Goal: Transaction & Acquisition: Purchase product/service

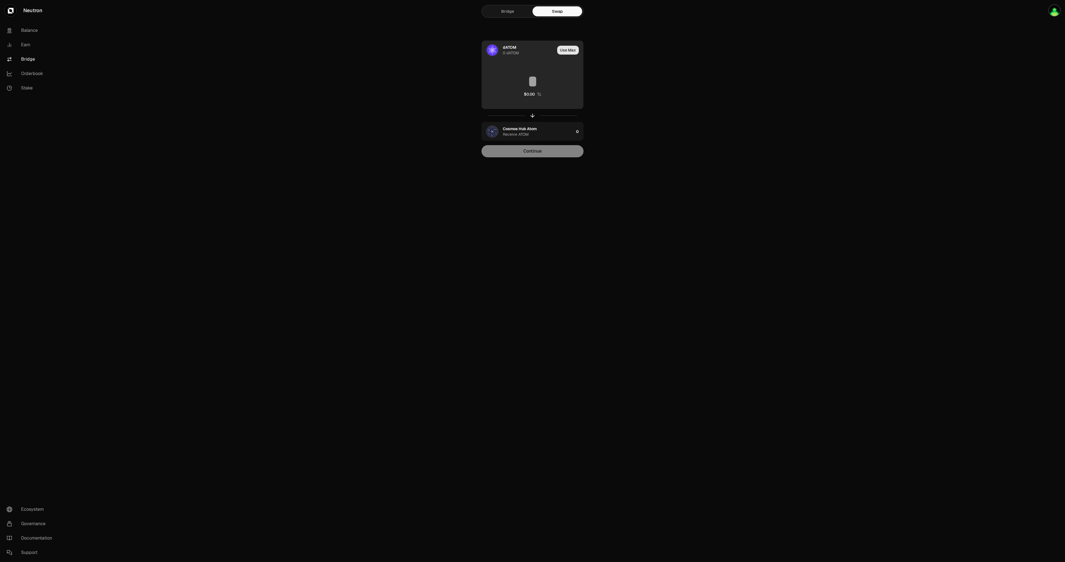
click at [570, 47] on button "Use Max" at bounding box center [568, 50] width 22 height 9
type input "*"
click at [505, 14] on link "Bridge" at bounding box center [508, 11] width 50 height 10
click at [508, 51] on div "0 USDC" at bounding box center [510, 53] width 14 height 6
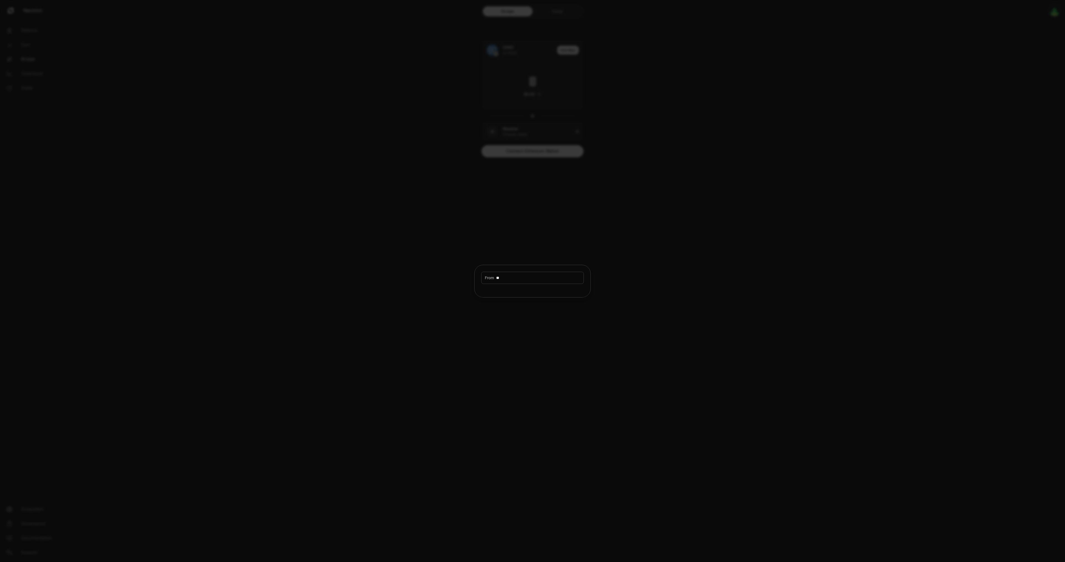
type input "*"
click at [672, 110] on div at bounding box center [532, 281] width 1065 height 562
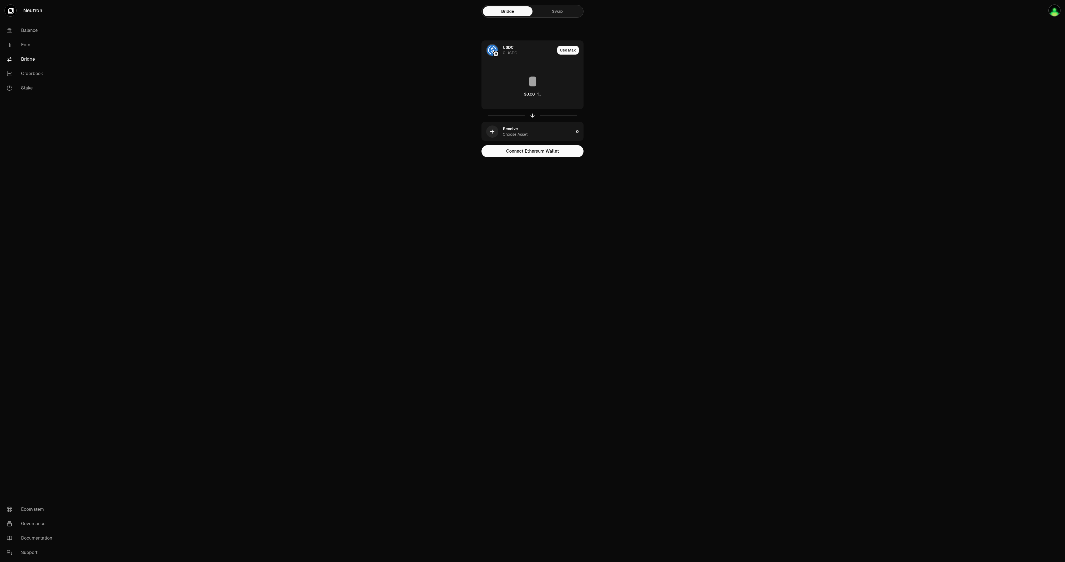
click at [672, 96] on main "Bridge Swap USDC 0 USDC Use Max $0.00 Receive Choose Asset 0 Connect Ethereum W…" at bounding box center [563, 90] width 1002 height 180
click at [541, 12] on link "Swap" at bounding box center [557, 11] width 50 height 10
click at [730, 90] on main "Bridge Swap USDC 0 USDC Use Max $0.00 Receive Choose Asset 0 Continue" at bounding box center [563, 90] width 1002 height 180
click at [729, 88] on main "Bridge Swap USDC 0 USDC Use Max $0.00 Receive Choose Asset 0 Continue" at bounding box center [563, 90] width 1002 height 180
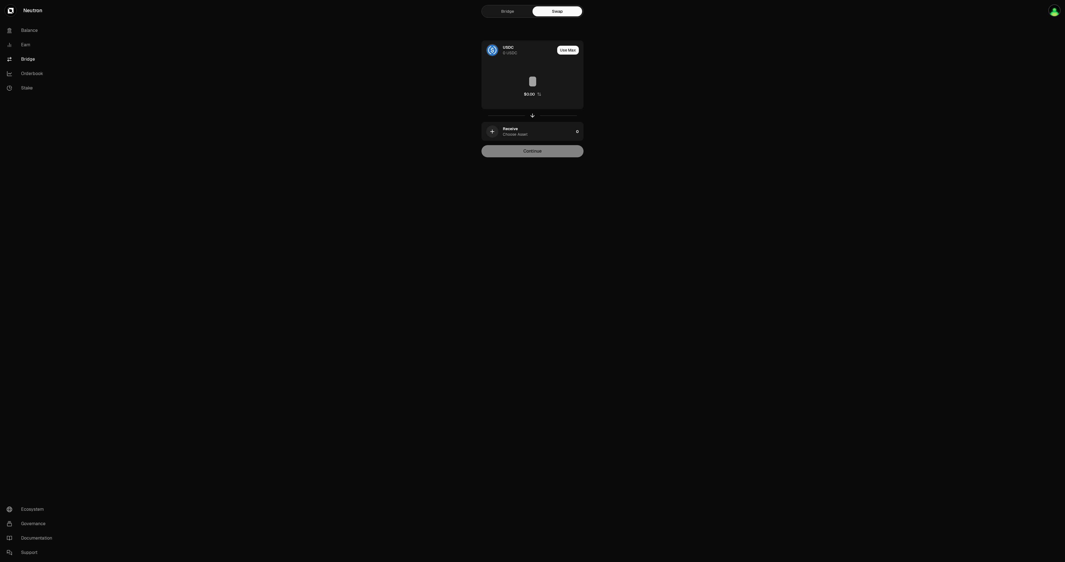
click at [728, 88] on main "Bridge Swap USDC 0 USDC Use Max $0.00 Receive Choose Asset 0 Continue" at bounding box center [563, 90] width 1002 height 180
click at [568, 16] on div "Bridge Swap" at bounding box center [532, 11] width 102 height 13
click at [565, 14] on link "Swap" at bounding box center [557, 11] width 50 height 10
click at [513, 44] on div "USDC 0 USDC" at bounding box center [518, 50] width 73 height 19
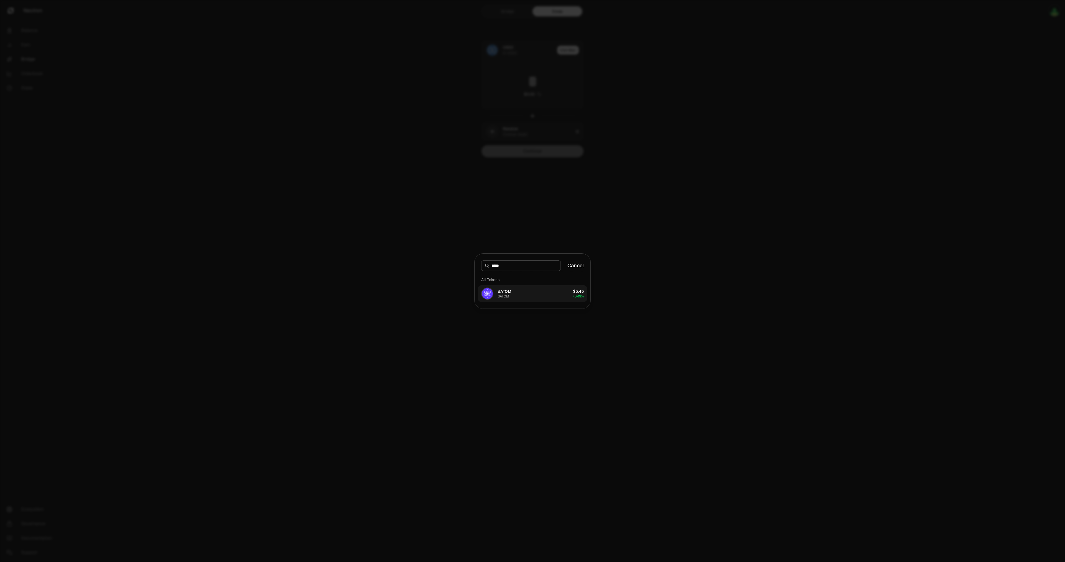
type input "*****"
click at [514, 301] on button "dATOM dATOM $5.45 + 3.49%" at bounding box center [532, 294] width 109 height 17
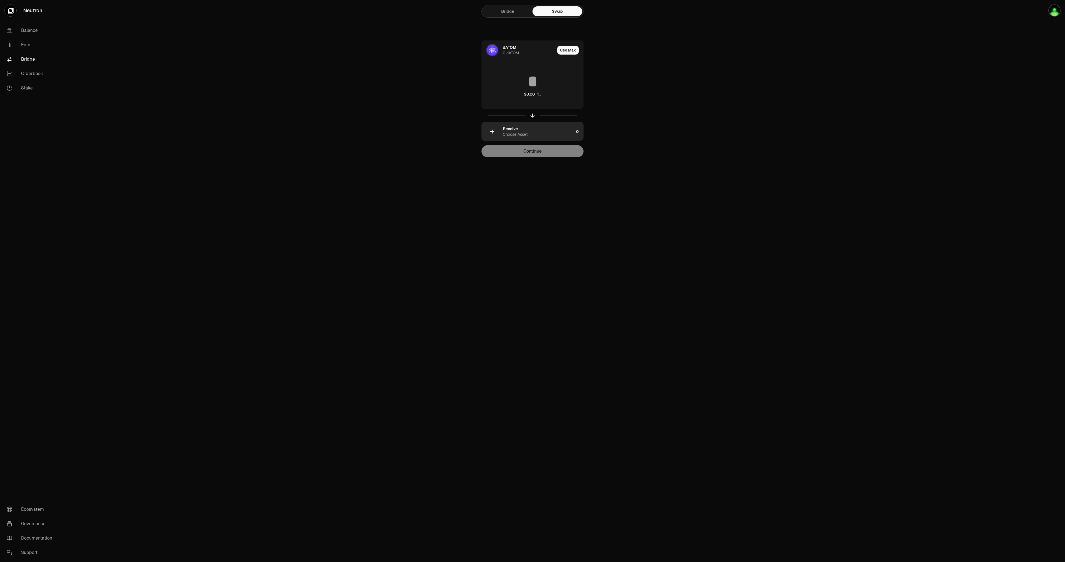
click at [514, 134] on div "Choose Asset" at bounding box center [515, 135] width 25 height 6
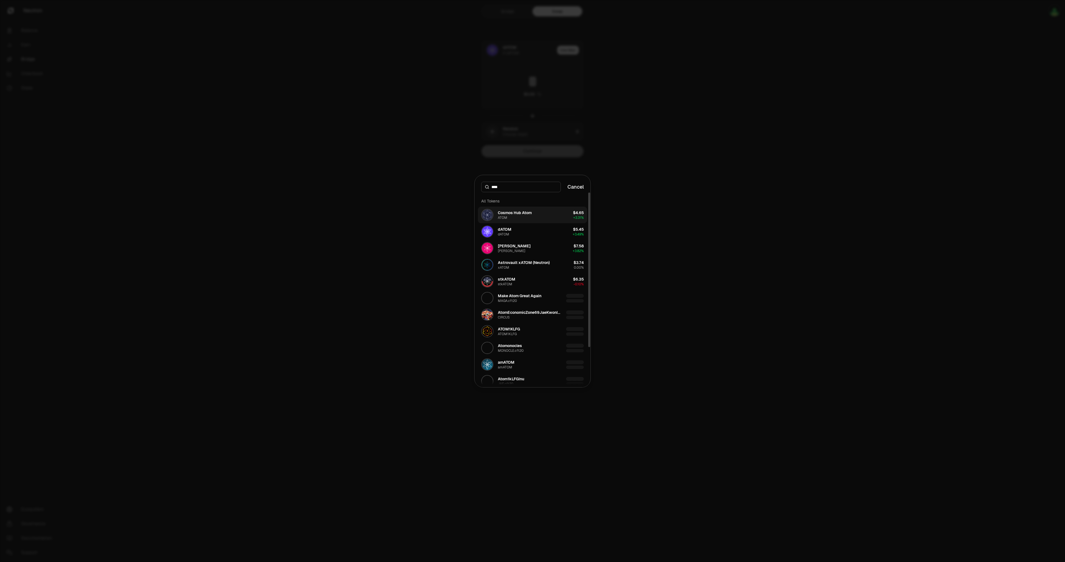
type input "****"
click at [506, 216] on div "ATOM" at bounding box center [502, 218] width 9 height 4
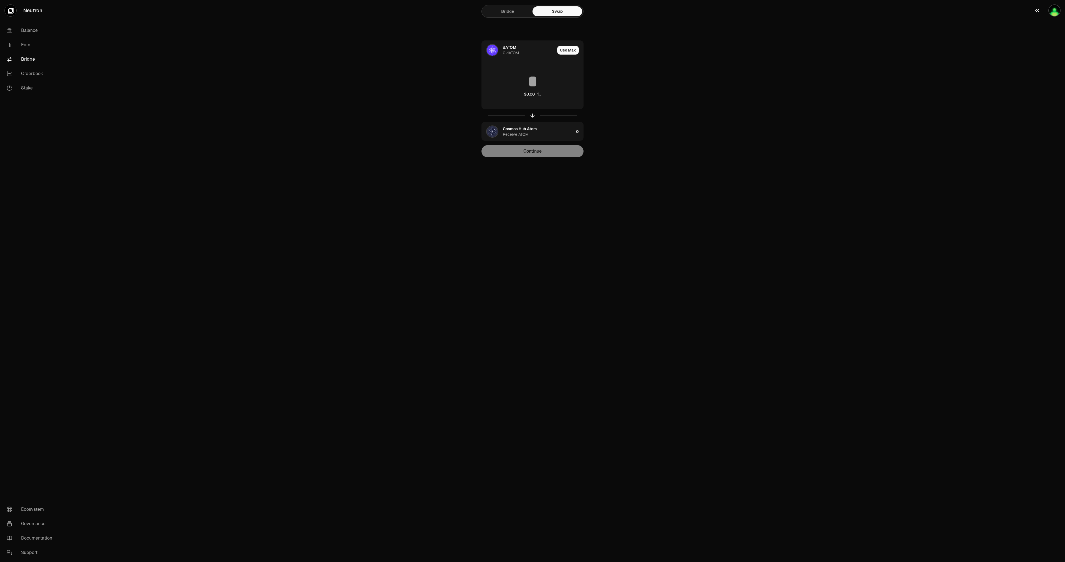
click at [1052, 11] on img "button" at bounding box center [1054, 10] width 12 height 12
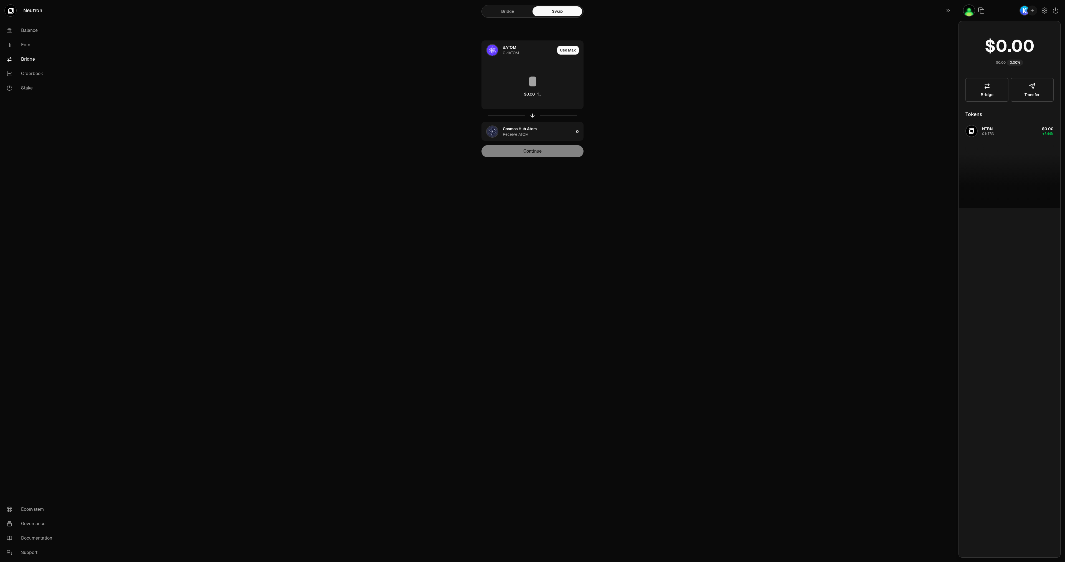
click at [1024, 11] on img "button" at bounding box center [1024, 11] width 10 height 10
click at [848, 70] on main "Bridge Swap dATOM 0 dATOM Use Max $0.00 Cosmos Hub Atom Receive ATOM 0 Continue" at bounding box center [563, 90] width 1002 height 180
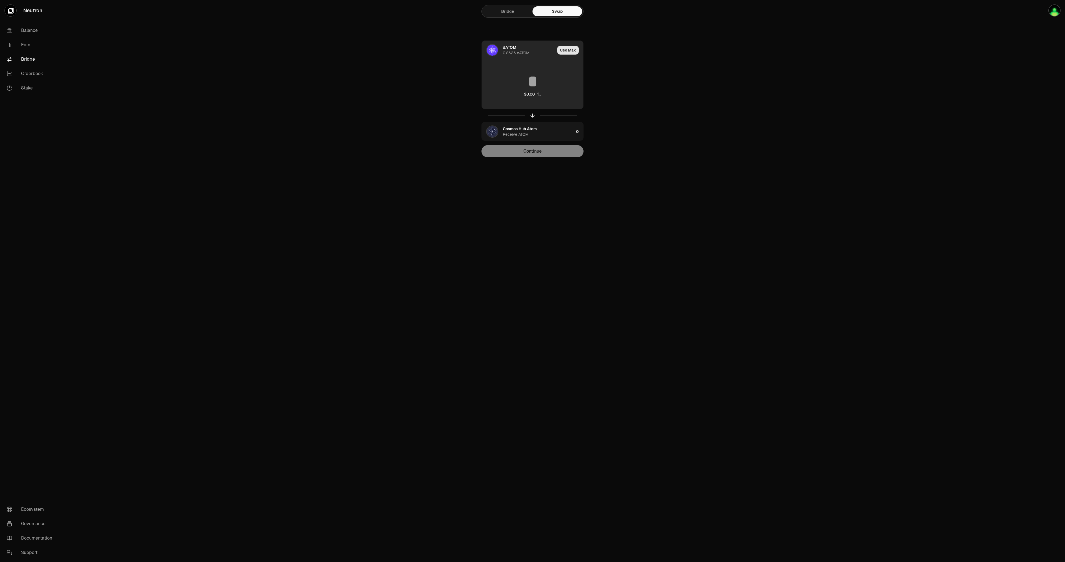
click at [572, 50] on button "Use Max" at bounding box center [568, 50] width 22 height 9
click at [519, 81] on input "********" at bounding box center [532, 81] width 101 height 17
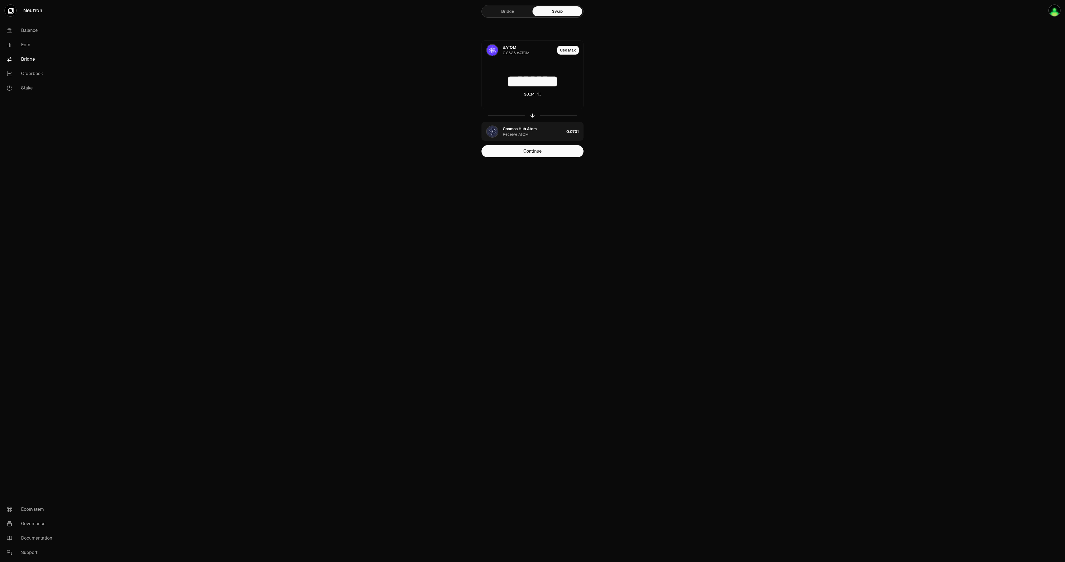
type input "********"
click at [660, 80] on main "Bridge Swap dATOM 0.8626 dATOM Use Max ******** $0.34 Cosmos Hub Atom Receive A…" at bounding box center [563, 90] width 1002 height 180
click at [535, 151] on button "Continue" at bounding box center [532, 151] width 102 height 12
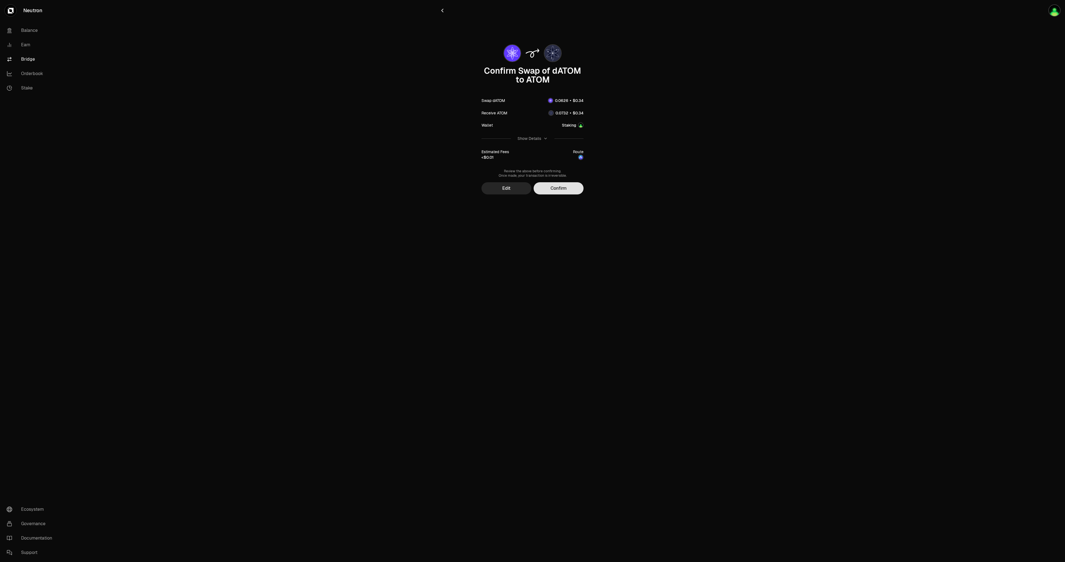
click at [563, 189] on button "Confirm" at bounding box center [558, 188] width 50 height 12
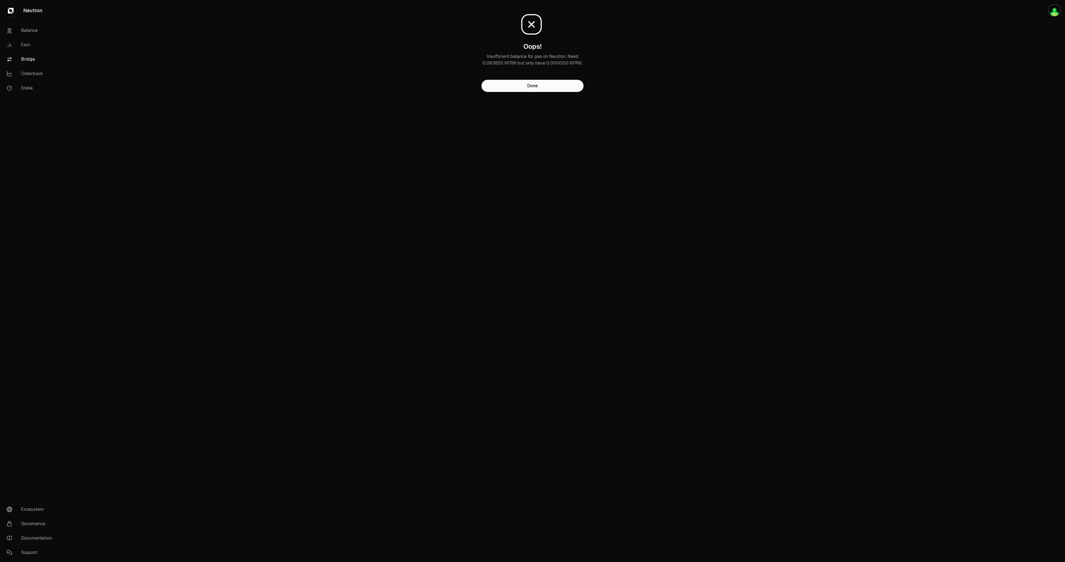
click at [574, 66] on p "Insufficient balance for gas on Neutron. Need 0.063655 NTRN but only have 0.000…" at bounding box center [532, 59] width 102 height 13
click at [575, 63] on p "Insufficient balance for gas on Neutron. Need 0.063655 NTRN but only have 0.000…" at bounding box center [532, 59] width 102 height 13
click at [651, 69] on main "Oops! Insufficient balance for gas on Neutron. Need 0.063655 NTRN but only have…" at bounding box center [563, 57] width 1002 height 114
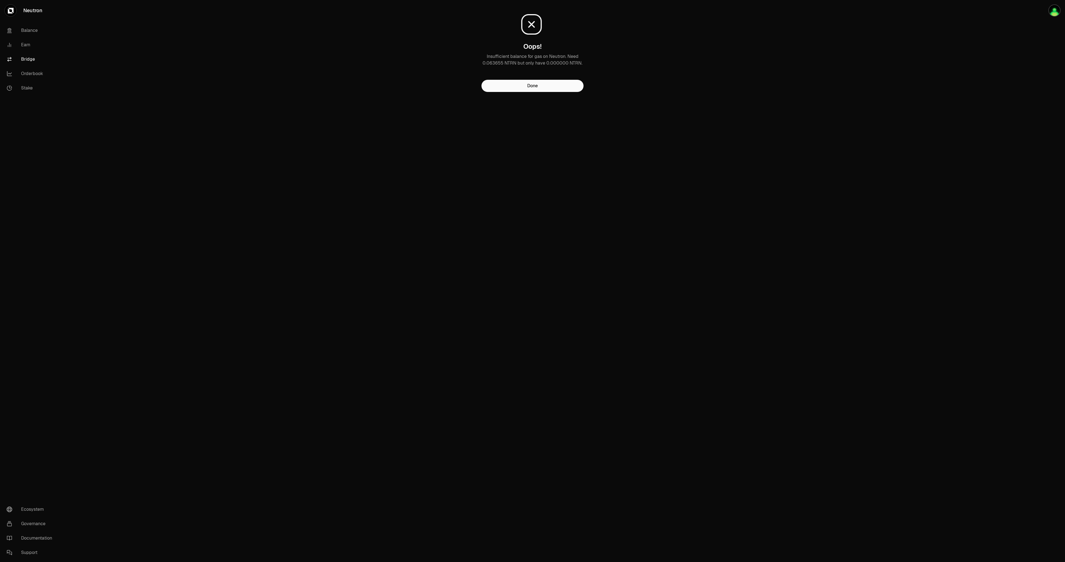
click at [651, 69] on main "Oops! Insufficient balance for gas on Neutron. Need 0.063655 NTRN but only have…" at bounding box center [563, 57] width 1002 height 114
click at [519, 86] on button "Done" at bounding box center [532, 86] width 102 height 12
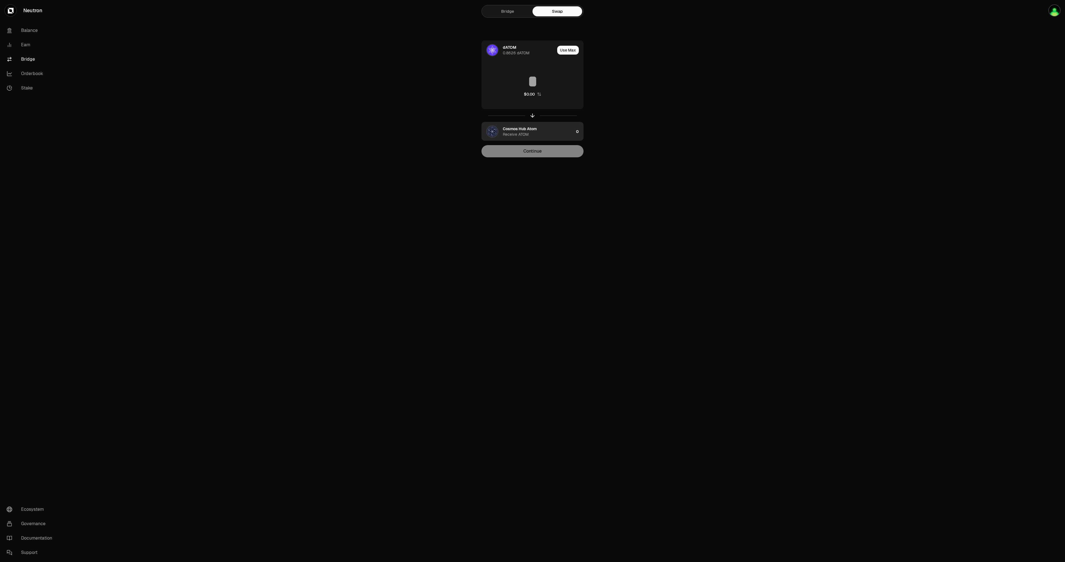
click at [571, 136] on div "Cosmos Hub Atom Receive ATOM" at bounding box center [538, 131] width 71 height 11
click at [506, 81] on div "Cosmos Hub Atom" at bounding box center [520, 79] width 34 height 6
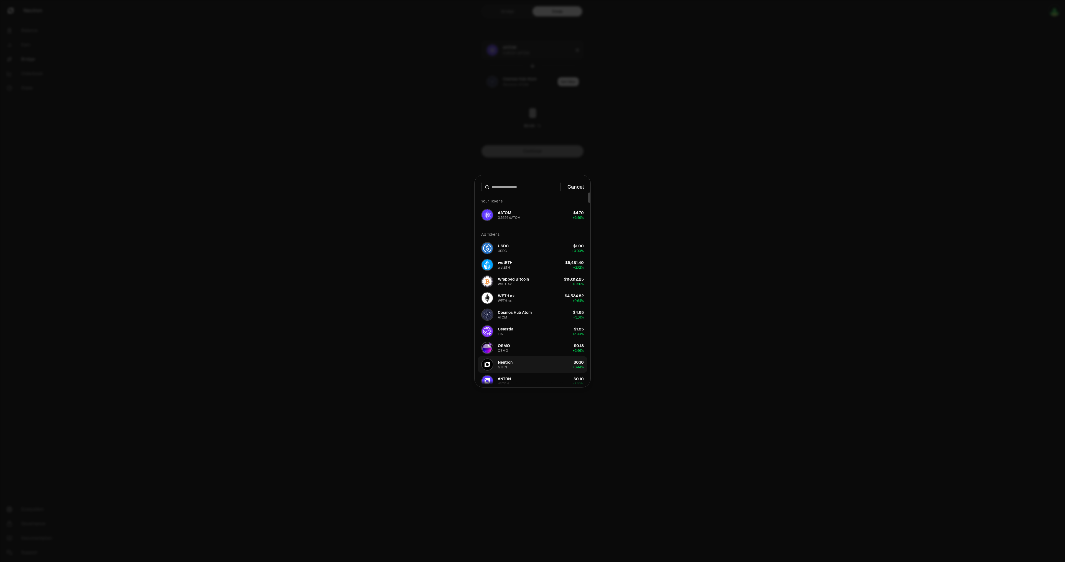
click at [514, 368] on button "Neutron NTRN $0.10 + 3.44%" at bounding box center [532, 365] width 109 height 17
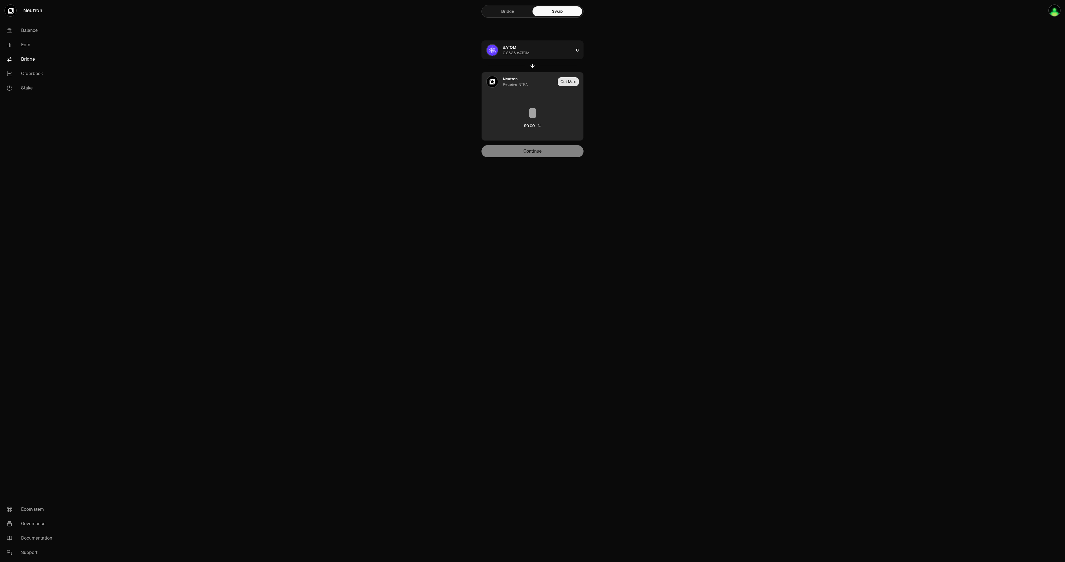
click at [570, 81] on button "Get Max" at bounding box center [567, 81] width 21 height 9
type input "*********"
click at [563, 50] on div "dATOM 0.8626 dATOM 0.8626" at bounding box center [532, 50] width 101 height 19
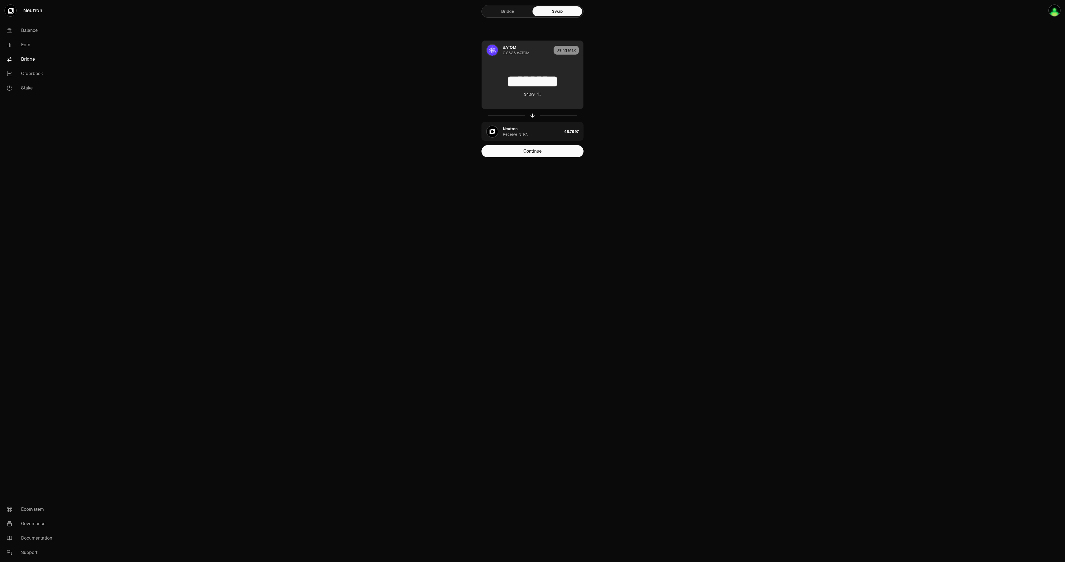
click at [513, 86] on input "********" at bounding box center [532, 81] width 101 height 17
click at [518, 83] on input "********" at bounding box center [532, 81] width 101 height 17
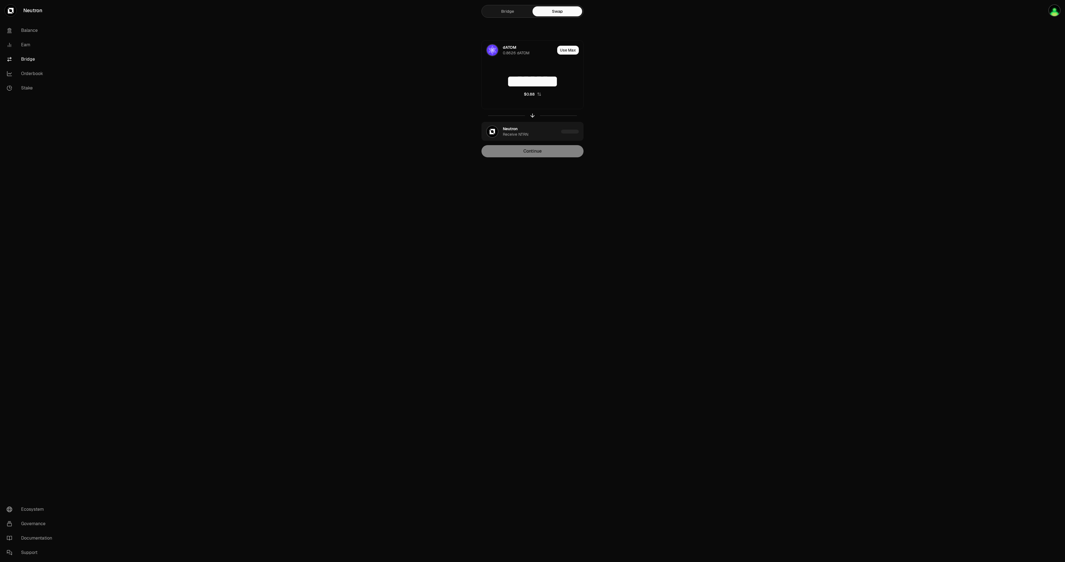
type input "********"
click at [616, 74] on div "dATOM 0.8626 dATOM Use Max ******** $0.88 Neutron Receive NTRN 9.1996 Continue" at bounding box center [532, 98] width 186 height 117
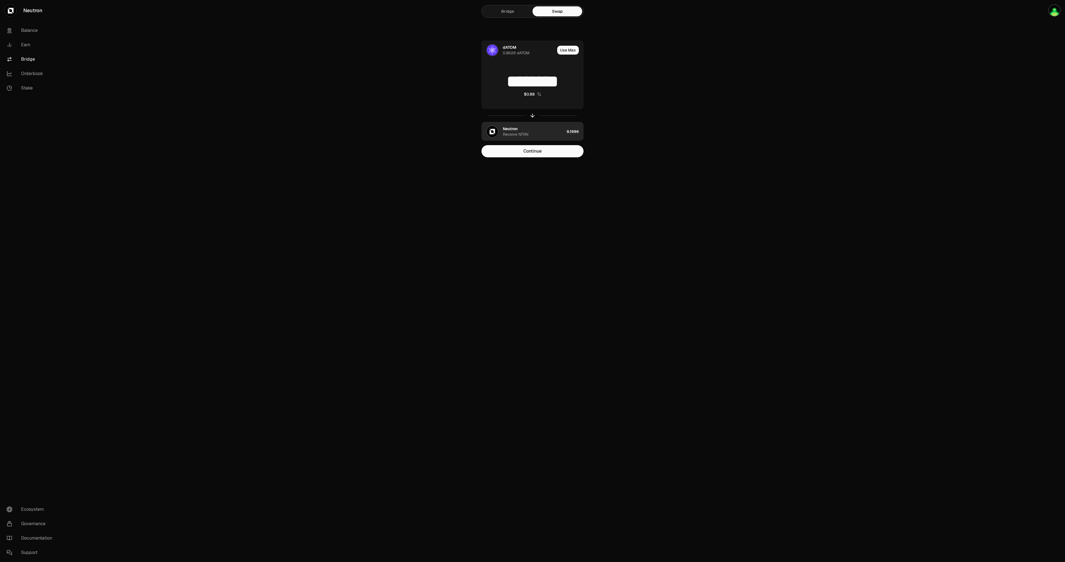
click at [545, 132] on div "Neutron Receive NTRN" at bounding box center [534, 131] width 62 height 11
click at [533, 153] on button "Continue" at bounding box center [532, 151] width 102 height 12
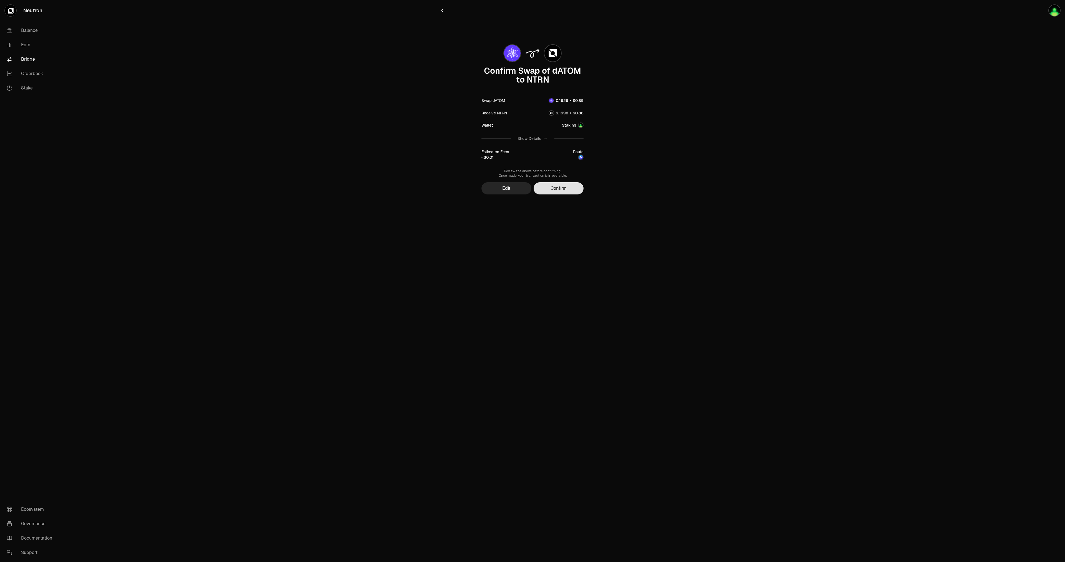
click at [562, 190] on button "Confirm" at bounding box center [558, 188] width 50 height 12
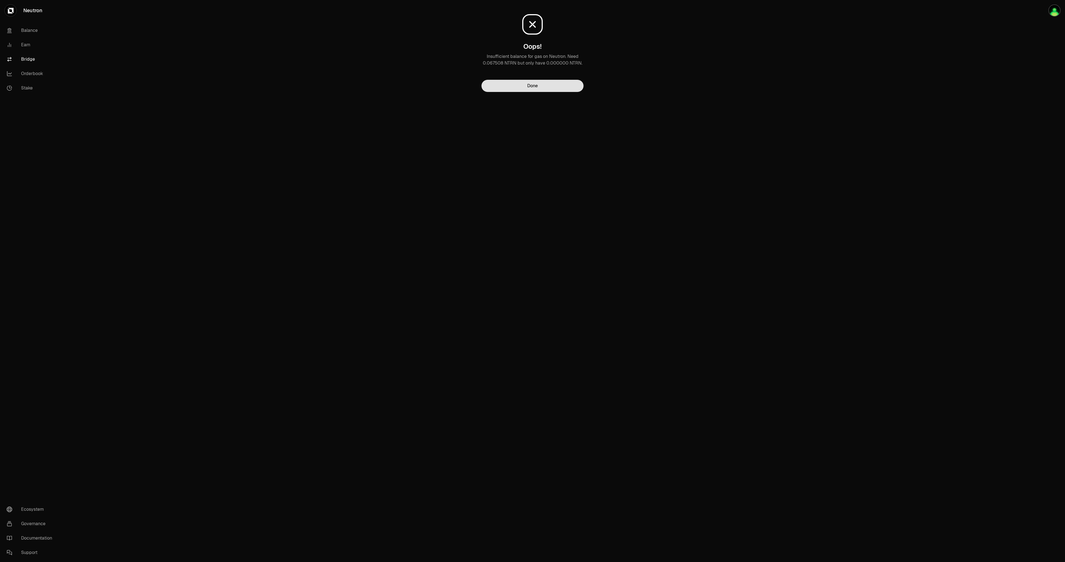
click at [533, 87] on button "Done" at bounding box center [532, 86] width 102 height 12
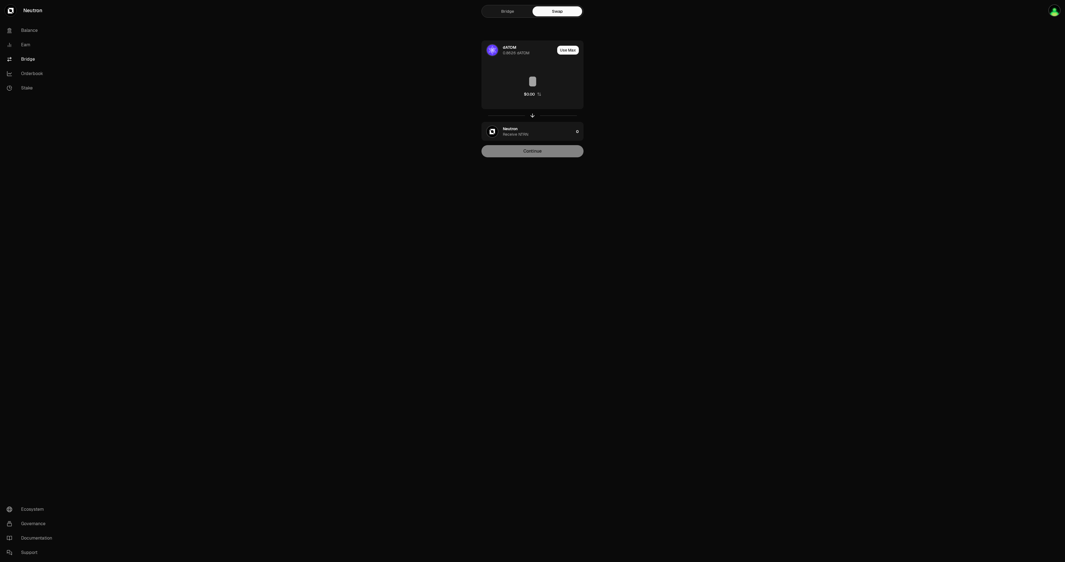
click at [665, 128] on main "Bridge Swap dATOM 0.8626 dATOM Use Max $0.00 Neutron Receive NTRN 0 Continue" at bounding box center [563, 90] width 1002 height 180
click at [27, 29] on link "Balance" at bounding box center [31, 30] width 58 height 14
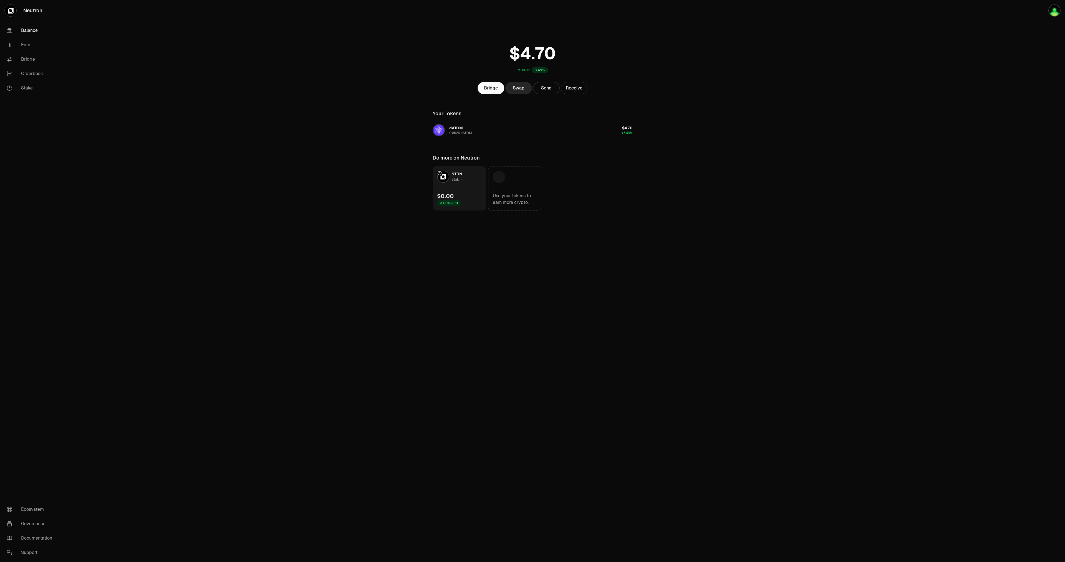
click at [285, 123] on main "$0.16 3.49% Bridge Swap Send Receive Your Tokens dATOM 0.8626 dATOM $4.70 +3.49…" at bounding box center [563, 116] width 1002 height 233
click at [260, 100] on main "$0.16 3.49% Bridge Swap Send Receive Your Tokens dATOM 0.8626 dATOM $4.70 +3.49…" at bounding box center [563, 116] width 1002 height 233
click at [29, 85] on link "Stake" at bounding box center [31, 88] width 58 height 14
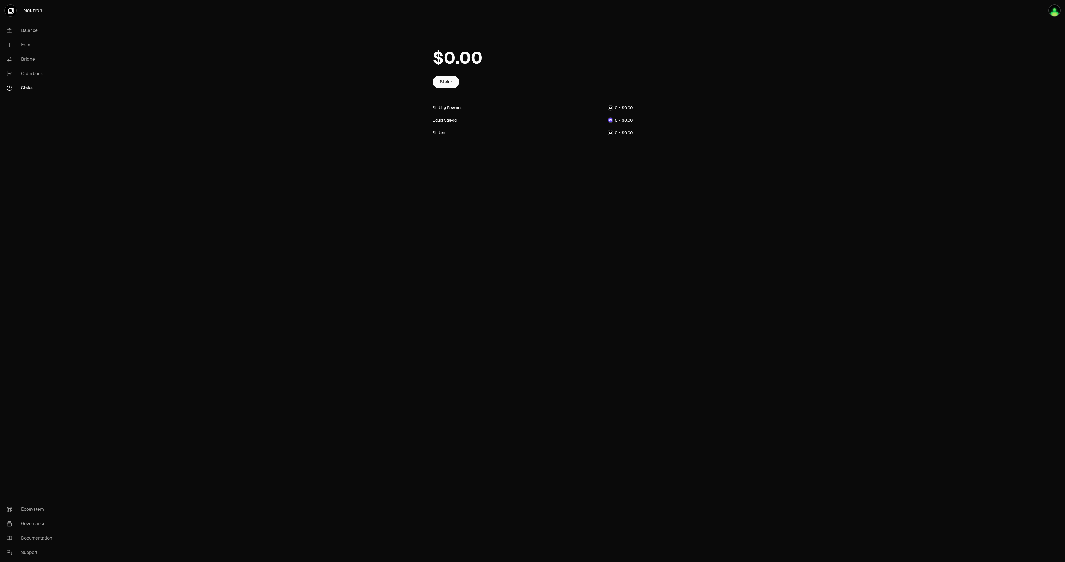
click at [441, 76] on div at bounding box center [532, 58] width 200 height 36
click at [443, 81] on link "Stake" at bounding box center [445, 82] width 27 height 12
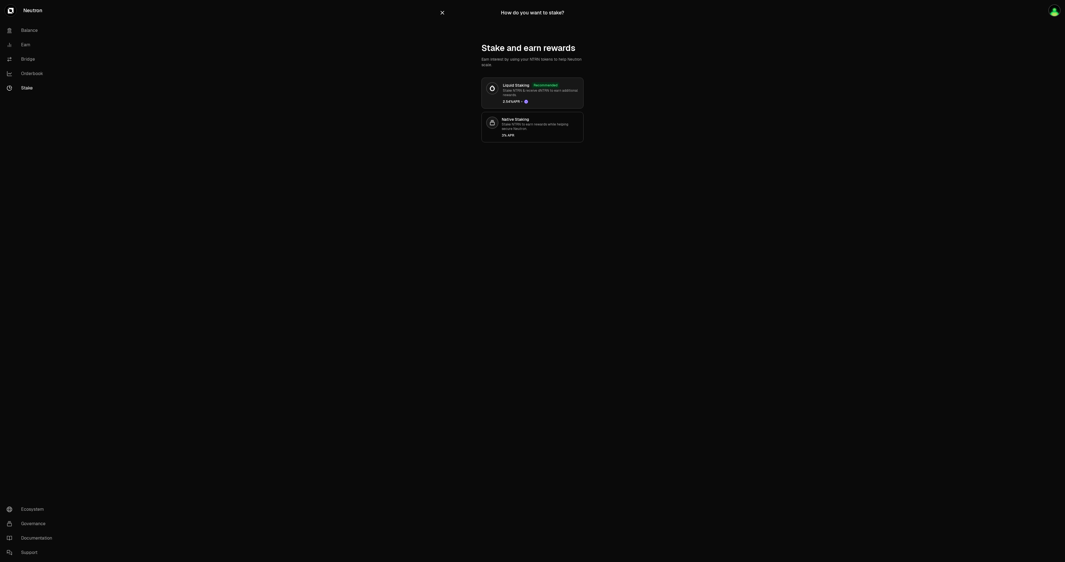
click at [548, 100] on span "2.54% APR +" at bounding box center [541, 102] width 76 height 4
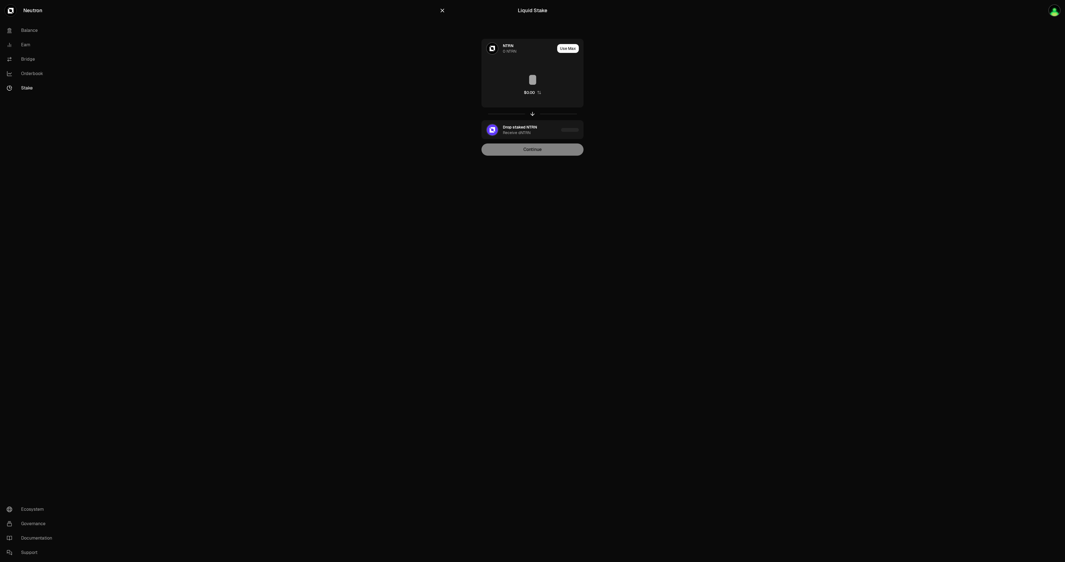
click at [684, 110] on main "Liquid Stake NTRN 0 NTRN Use Max $0.00 Drop staked NTRN Receive dNTRN Continue" at bounding box center [563, 89] width 1002 height 178
click at [381, 63] on main "Liquid Stake NTRN 0 NTRN Use Max $0.00 Drop staked NTRN Receive dNTRN Continue" at bounding box center [563, 89] width 1002 height 178
click at [444, 10] on icon "button" at bounding box center [442, 10] width 6 height 6
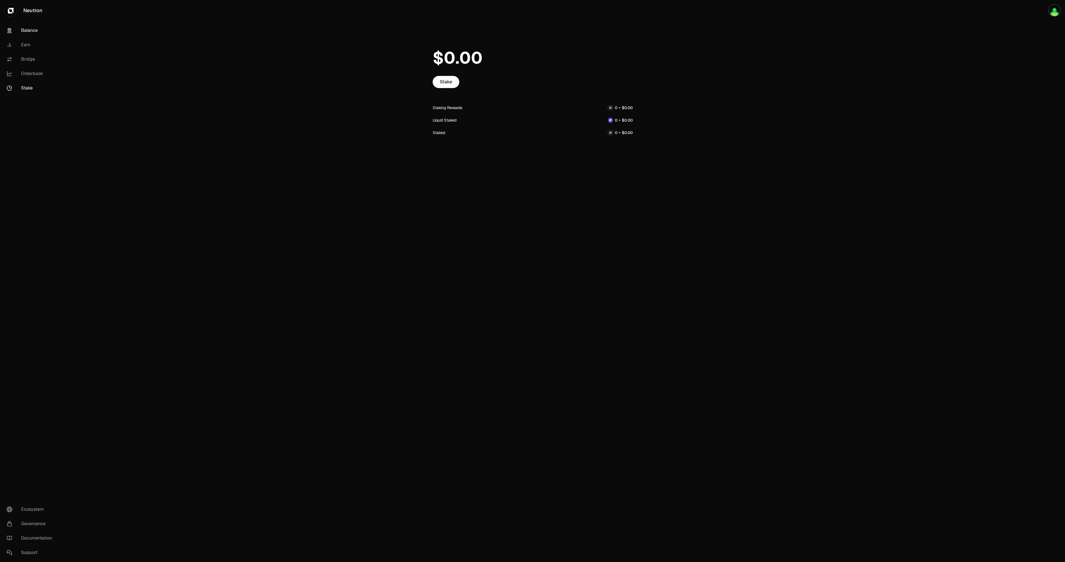
click at [15, 33] on link "Balance" at bounding box center [31, 30] width 58 height 14
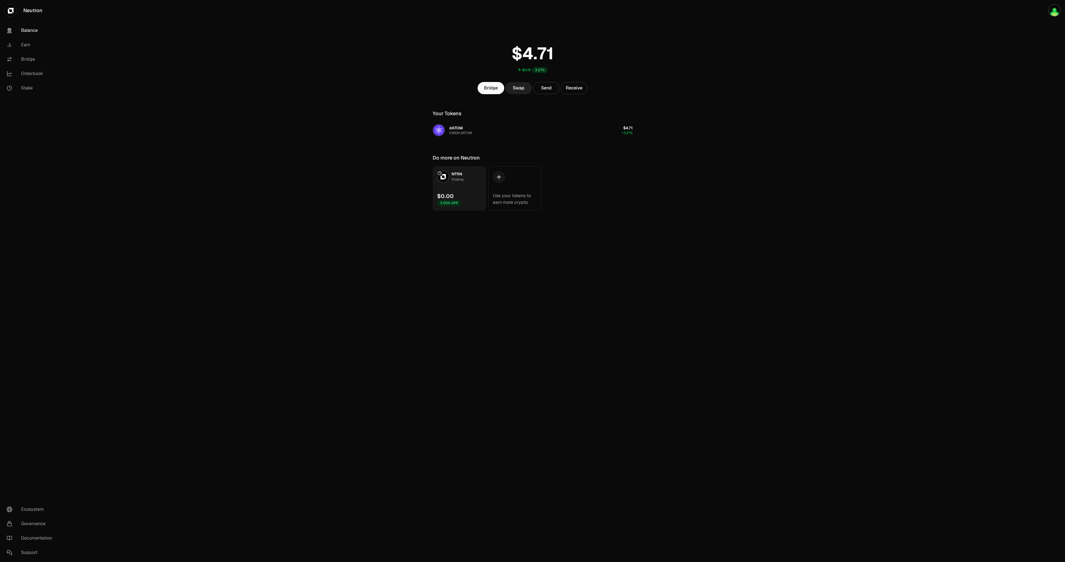
click at [515, 88] on link "Swap" at bounding box center [518, 88] width 27 height 12
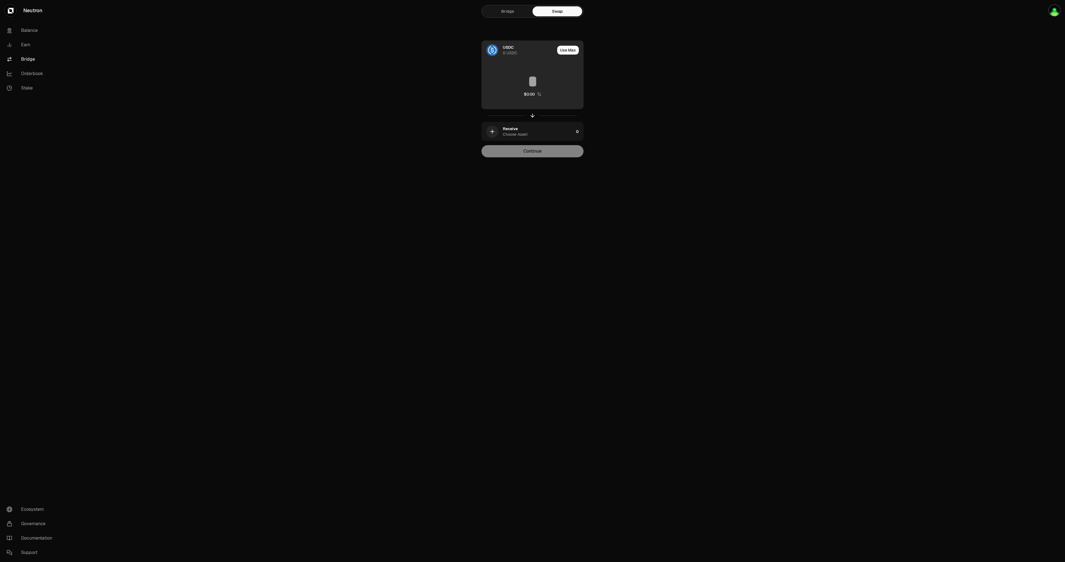
click at [509, 49] on div "USDC" at bounding box center [508, 48] width 11 height 6
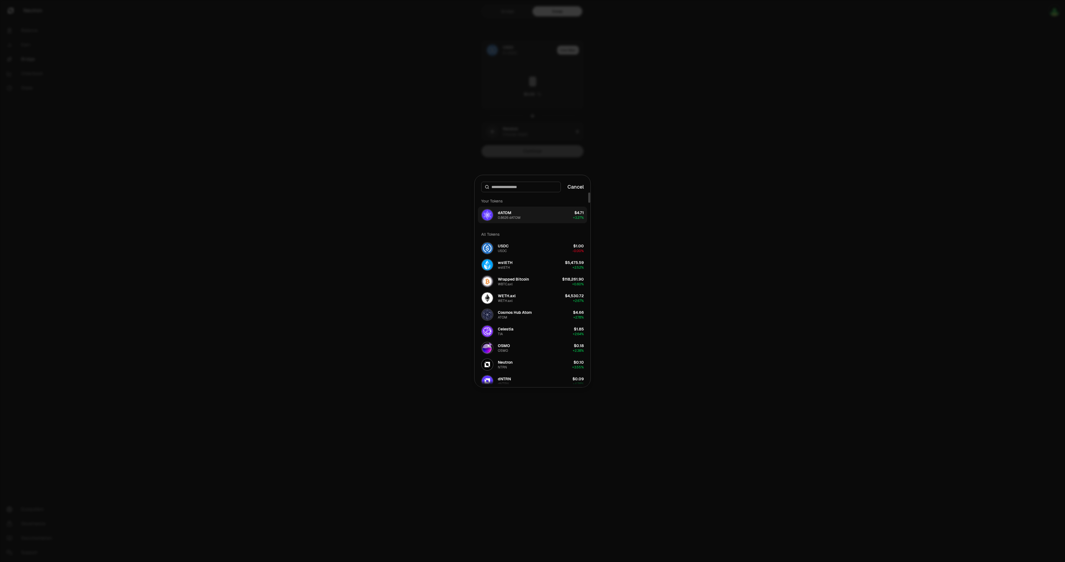
click at [505, 218] on div "0.8626 dATOM" at bounding box center [509, 218] width 23 height 4
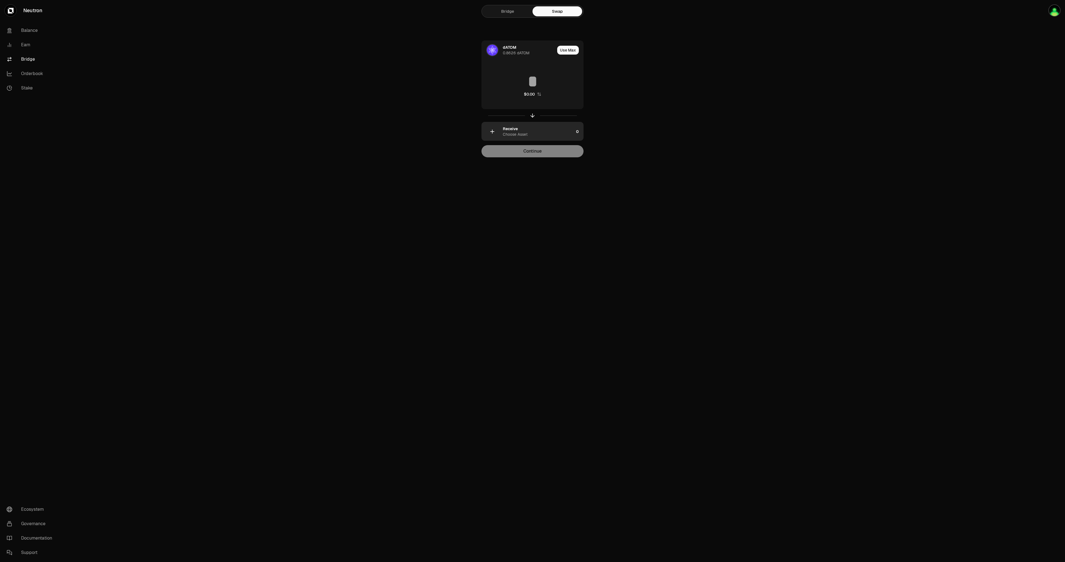
click at [515, 132] on div "Choose Asset" at bounding box center [515, 135] width 25 height 6
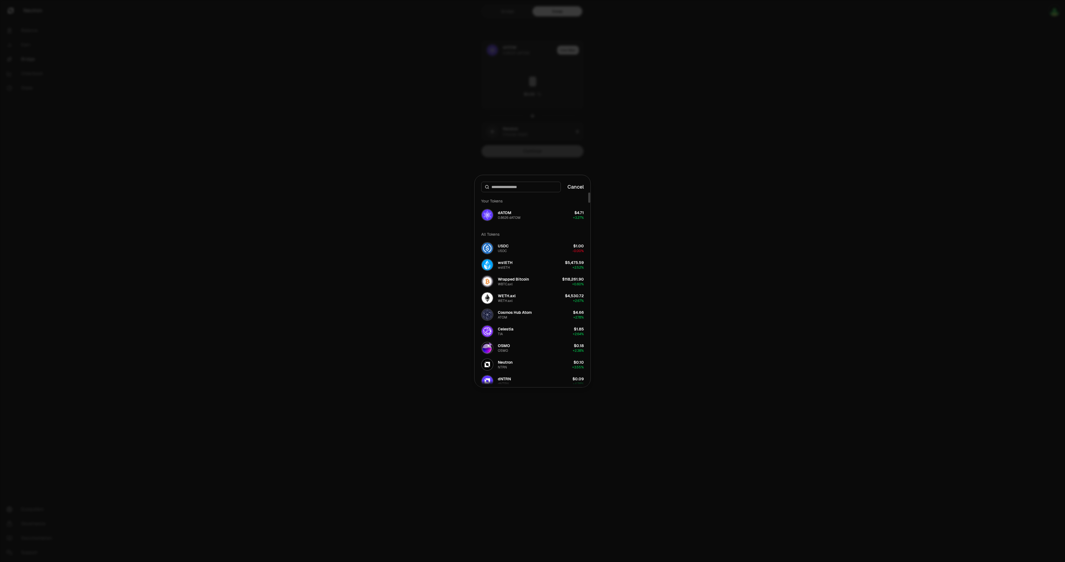
click at [510, 188] on input at bounding box center [524, 187] width 66 height 6
type input "****"
click at [514, 247] on div "Cosmos Hub Atom" at bounding box center [515, 246] width 34 height 6
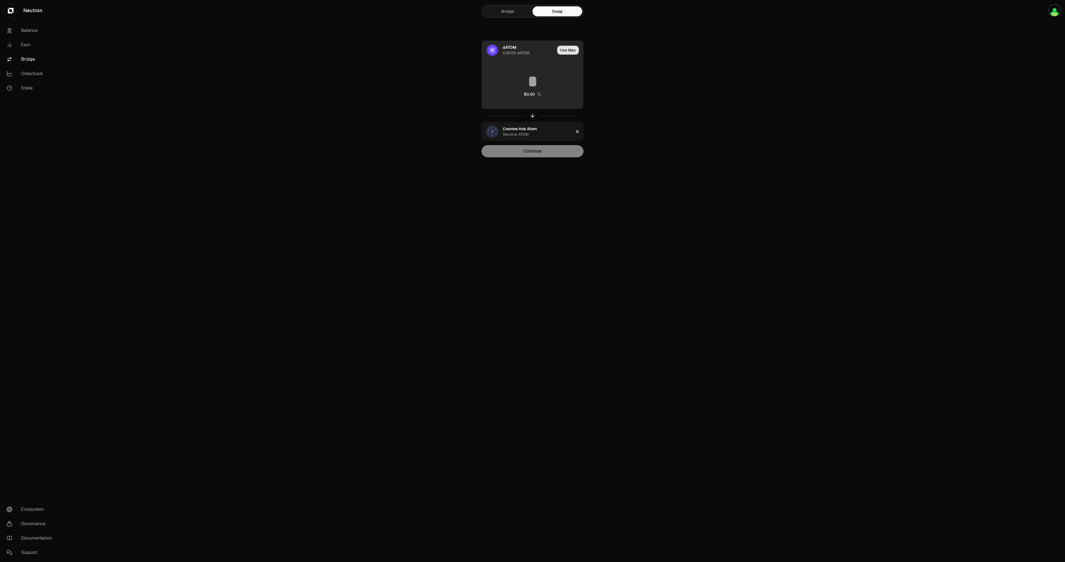
click at [567, 53] on button "Use Max" at bounding box center [568, 50] width 22 height 9
type input "********"
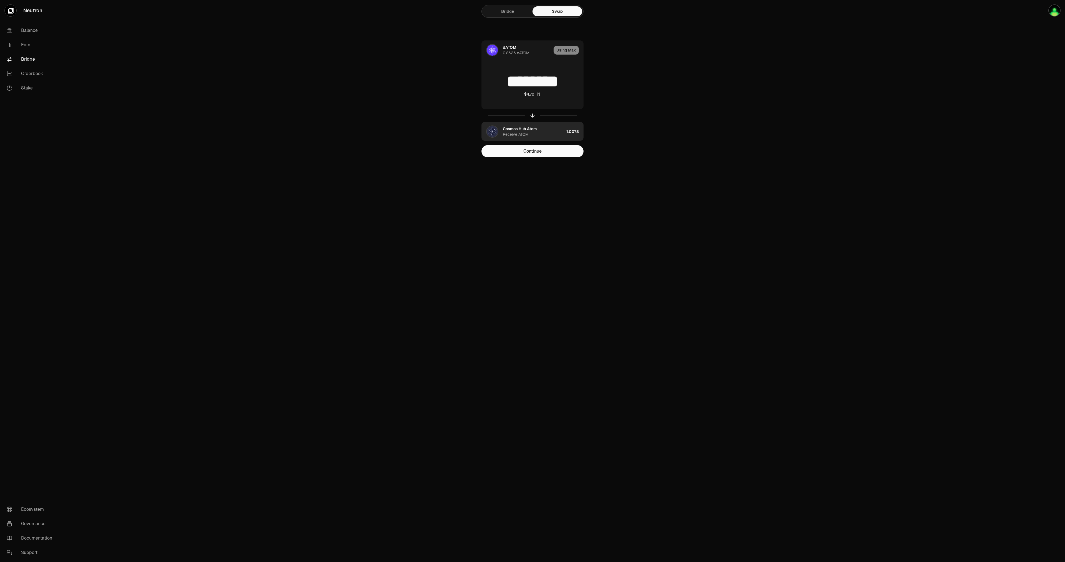
click at [541, 129] on div "Cosmos Hub Atom Receive ATOM" at bounding box center [533, 131] width 61 height 11
click at [545, 49] on div "dATOM 0.8626 dATOM" at bounding box center [533, 50] width 60 height 11
click at [519, 81] on input "********" at bounding box center [532, 81] width 101 height 17
type input "********"
click at [671, 149] on main "Bridge Swap dATOM 0.8626 dATOM Use Max ******** $0.34 Cosmos Hub Atom Receive A…" at bounding box center [563, 90] width 1002 height 180
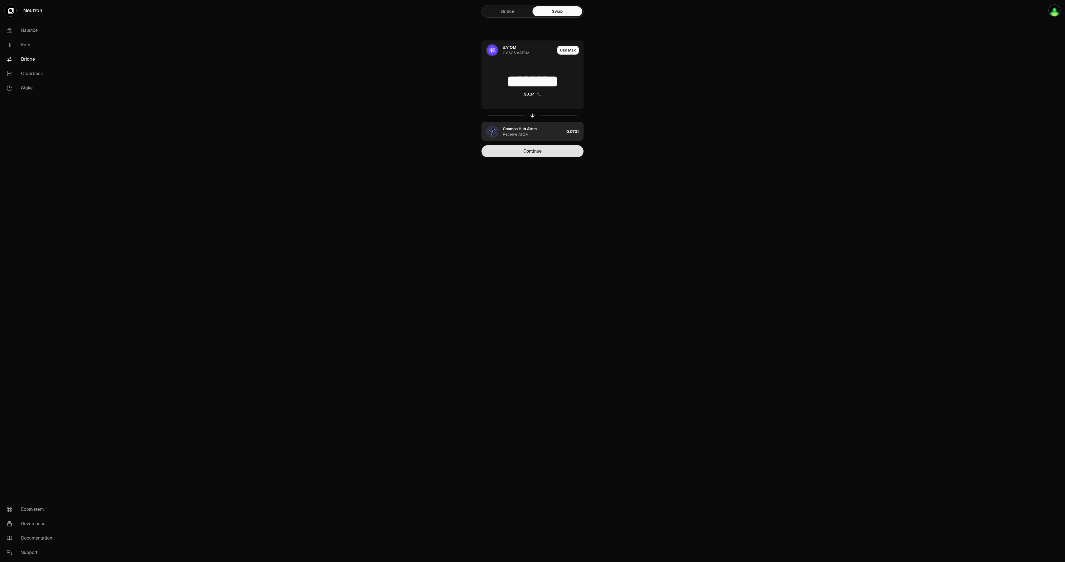
click at [548, 155] on button "Continue" at bounding box center [532, 151] width 102 height 12
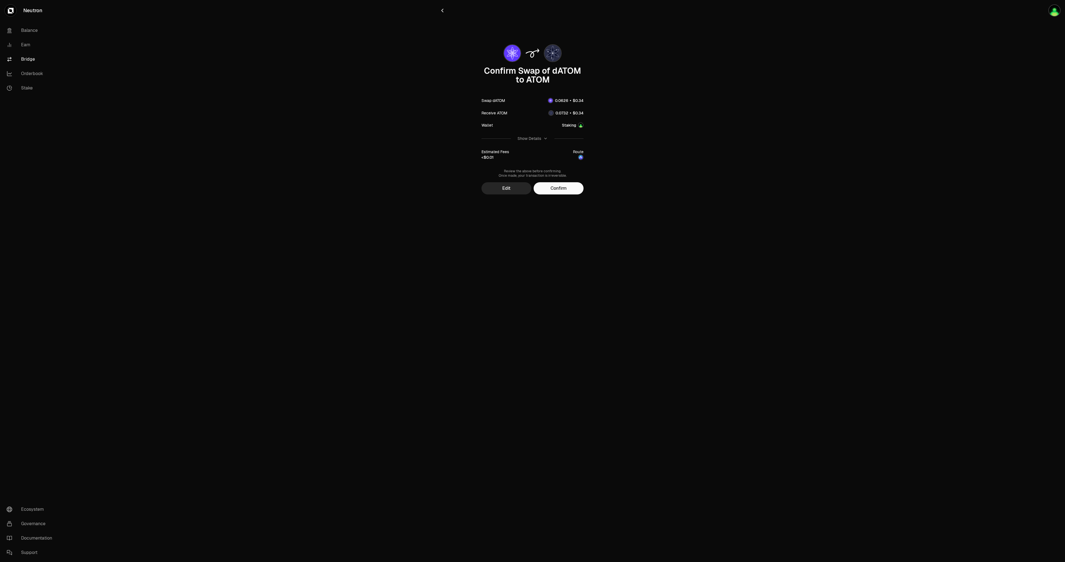
click at [577, 157] on div "Route" at bounding box center [578, 154] width 11 height 11
click at [580, 158] on img at bounding box center [581, 158] width 6 height 6
click at [580, 159] on img at bounding box center [581, 158] width 6 height 6
click at [545, 138] on icon "button" at bounding box center [545, 138] width 4 height 4
click at [582, 163] on icon "button" at bounding box center [581, 162] width 4 height 4
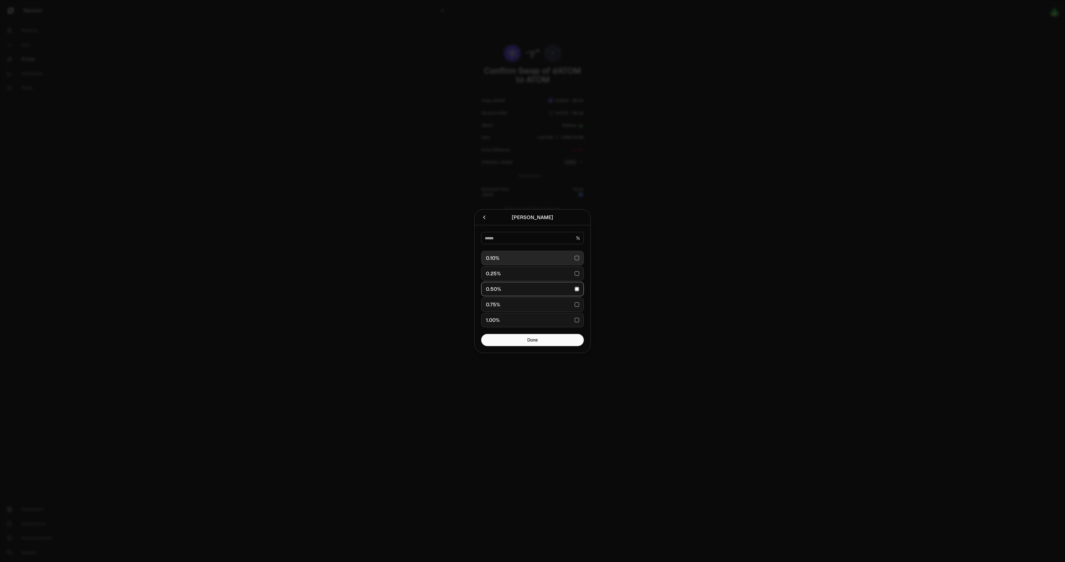
click at [532, 259] on div "0.10%" at bounding box center [532, 258] width 93 height 12
click at [539, 341] on button "Done" at bounding box center [532, 340] width 103 height 12
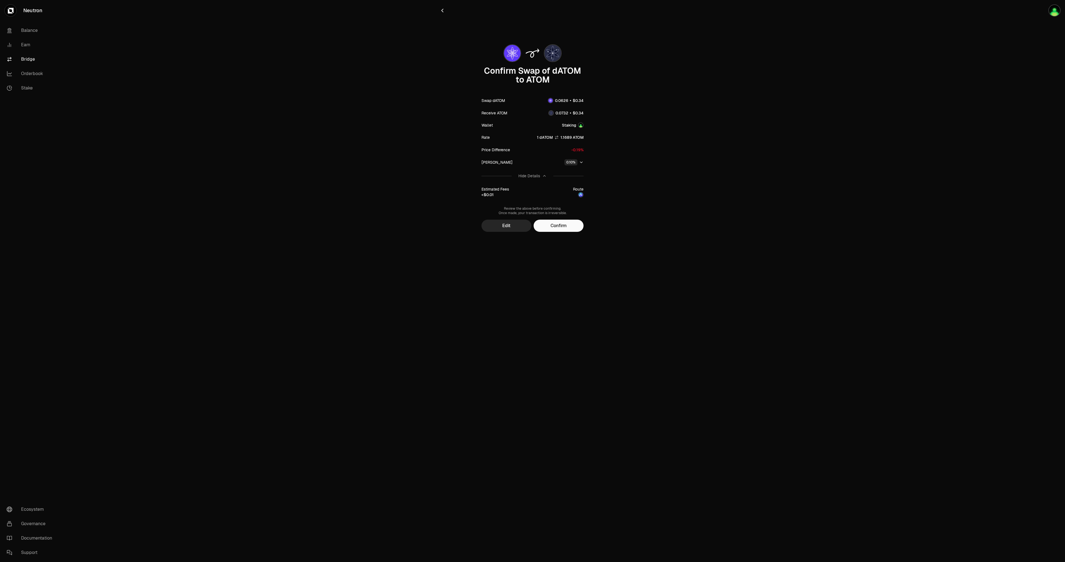
click at [582, 164] on icon "button" at bounding box center [581, 162] width 4 height 4
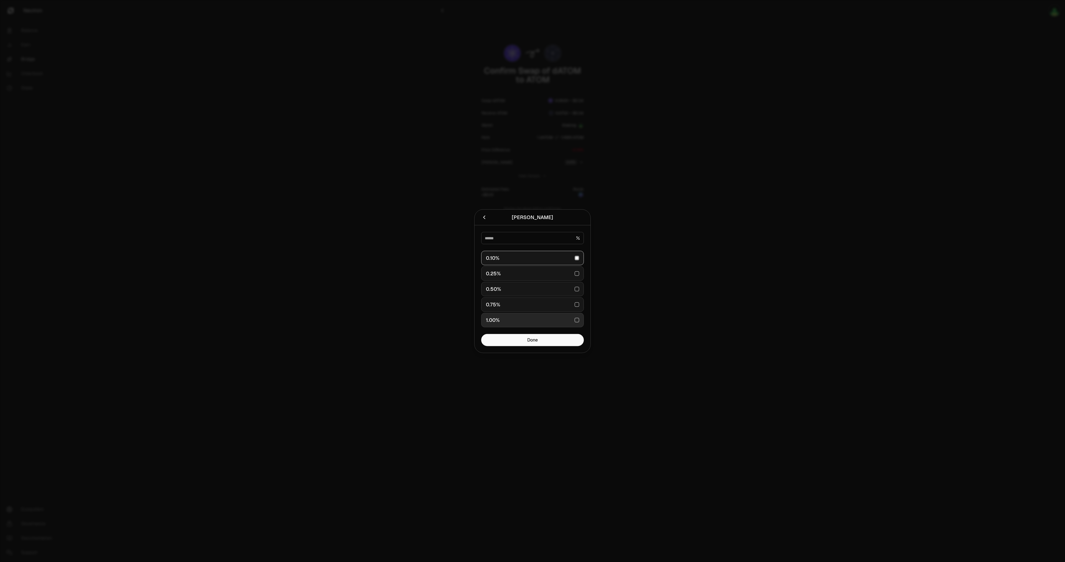
drag, startPoint x: 510, startPoint y: 321, endPoint x: 510, endPoint y: 325, distance: 3.9
click at [510, 321] on div "1.00%" at bounding box center [532, 320] width 93 height 12
click at [510, 342] on button "Done" at bounding box center [532, 340] width 103 height 12
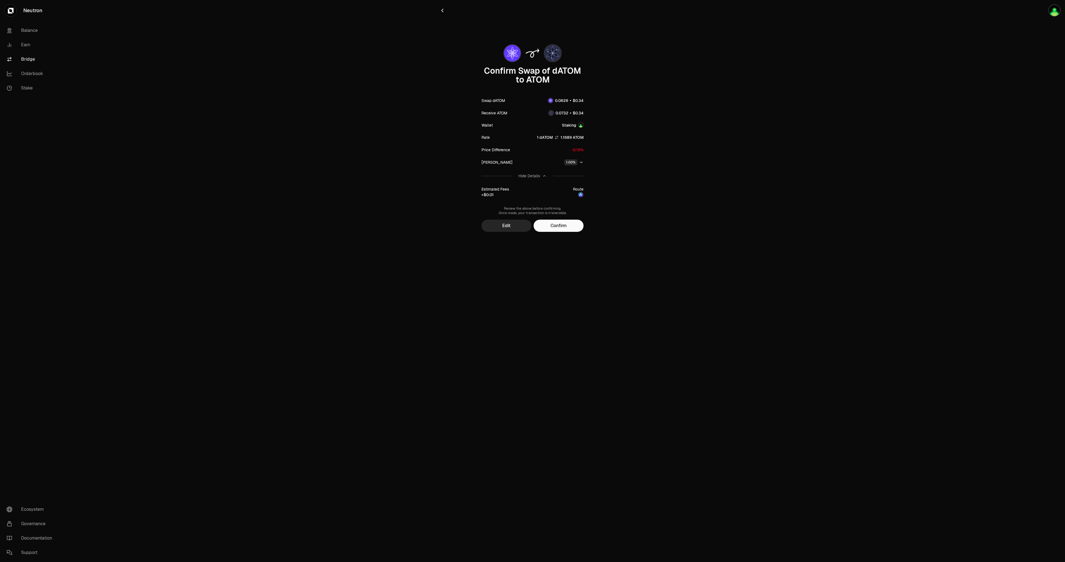
click at [583, 166] on div "[PERSON_NAME] 1.00%" at bounding box center [532, 162] width 102 height 13
click at [580, 161] on icon "button" at bounding box center [581, 162] width 4 height 4
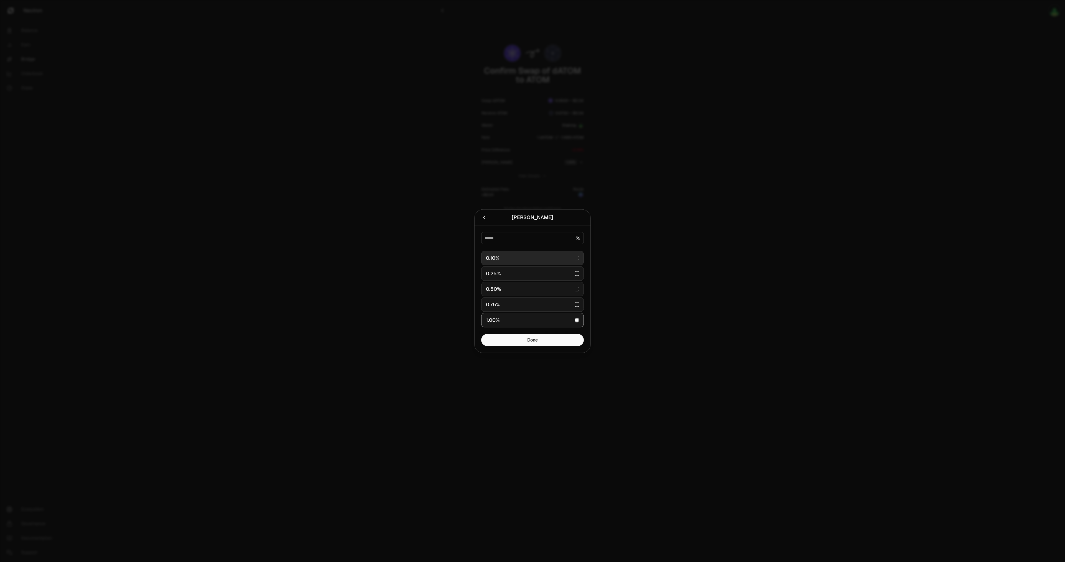
click at [521, 254] on div "0.10%" at bounding box center [532, 258] width 93 height 12
click at [539, 341] on button "Done" at bounding box center [532, 340] width 103 height 12
